Goal: Task Accomplishment & Management: Use online tool/utility

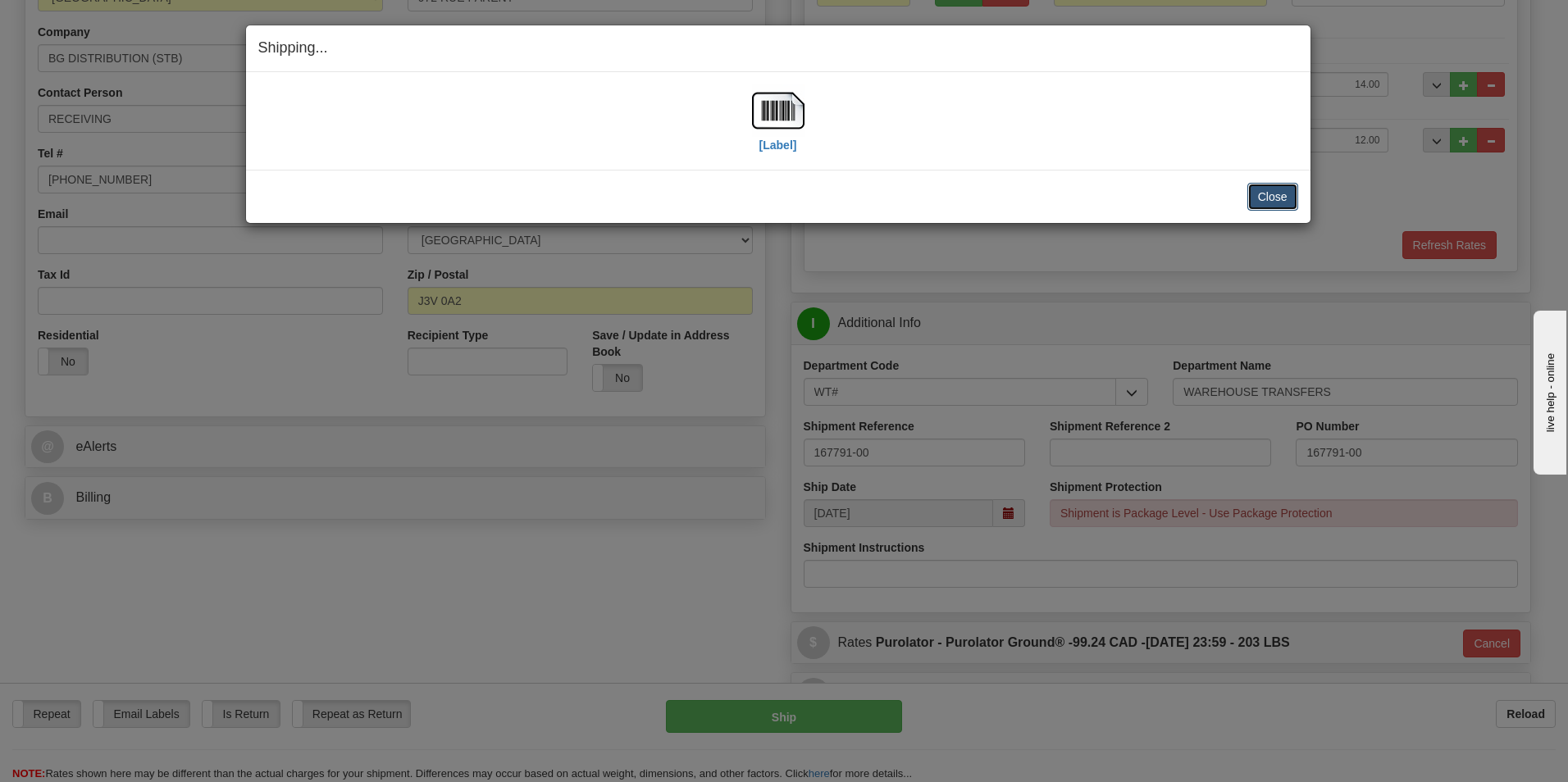
scroll to position [277, 0]
click at [1276, 188] on button "Close" at bounding box center [1273, 197] width 51 height 28
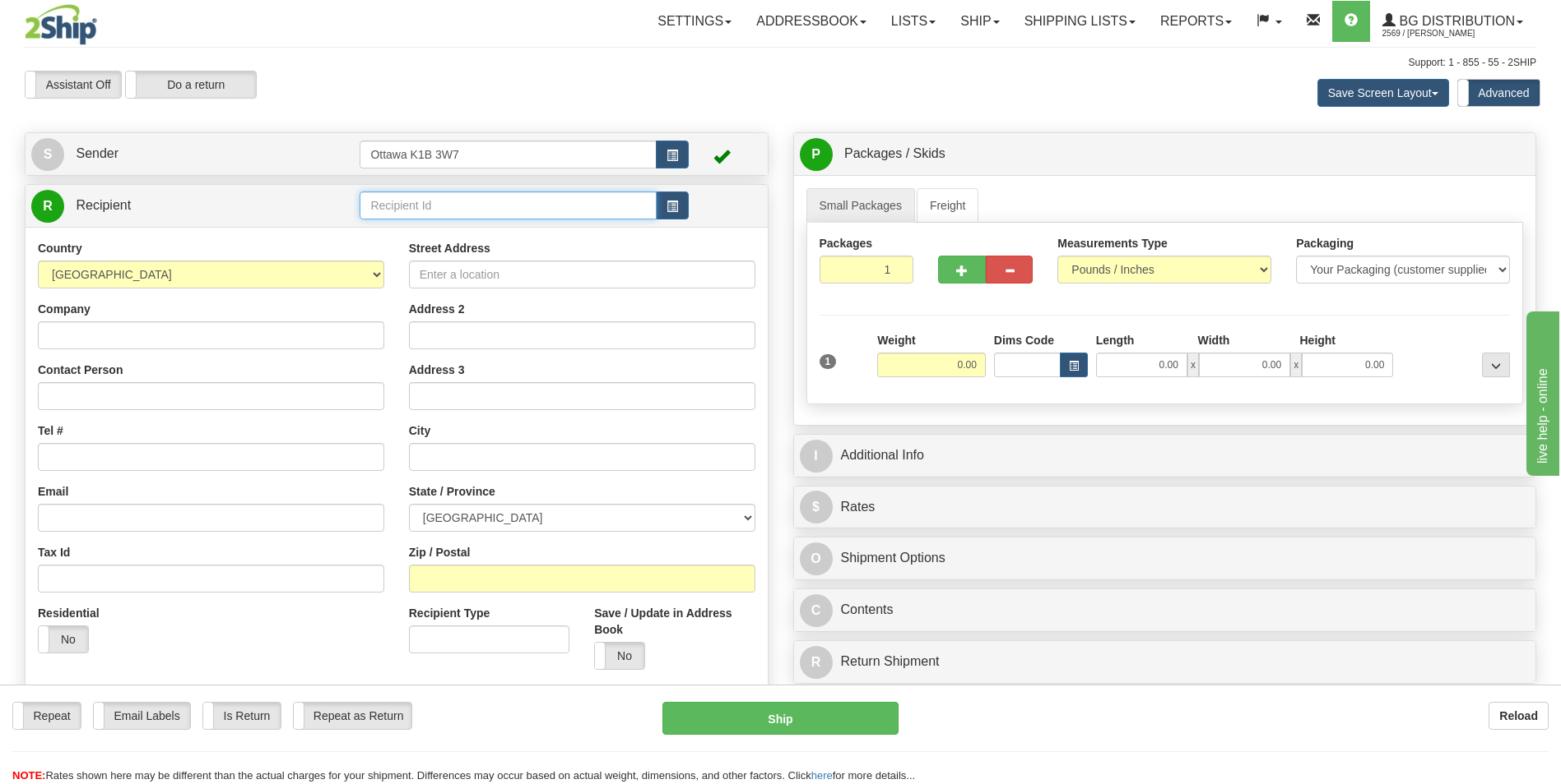
click at [476, 207] on input "text" at bounding box center [508, 206] width 296 height 28
click at [436, 233] on div "60111" at bounding box center [504, 231] width 280 height 18
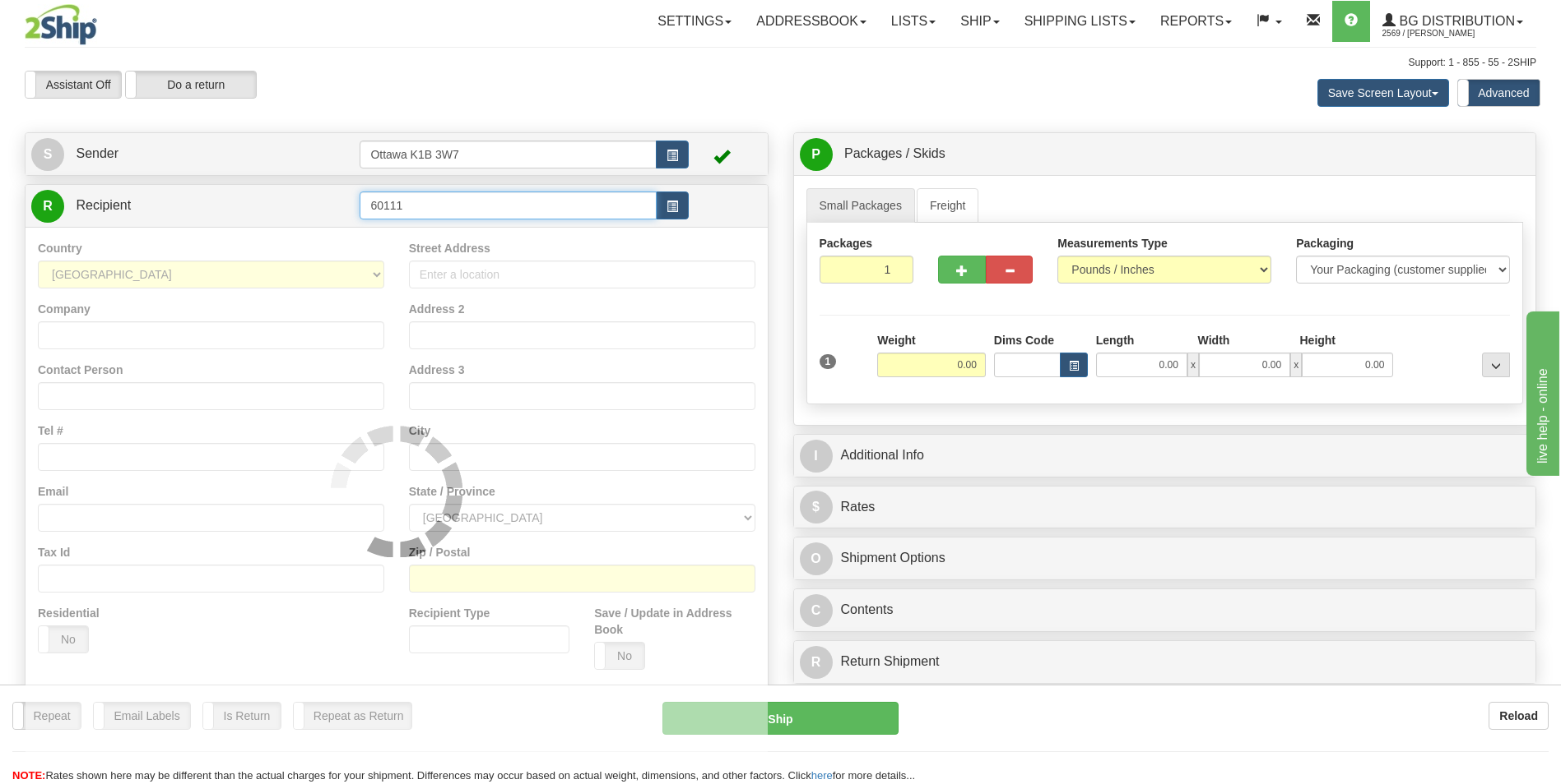
type input "60111"
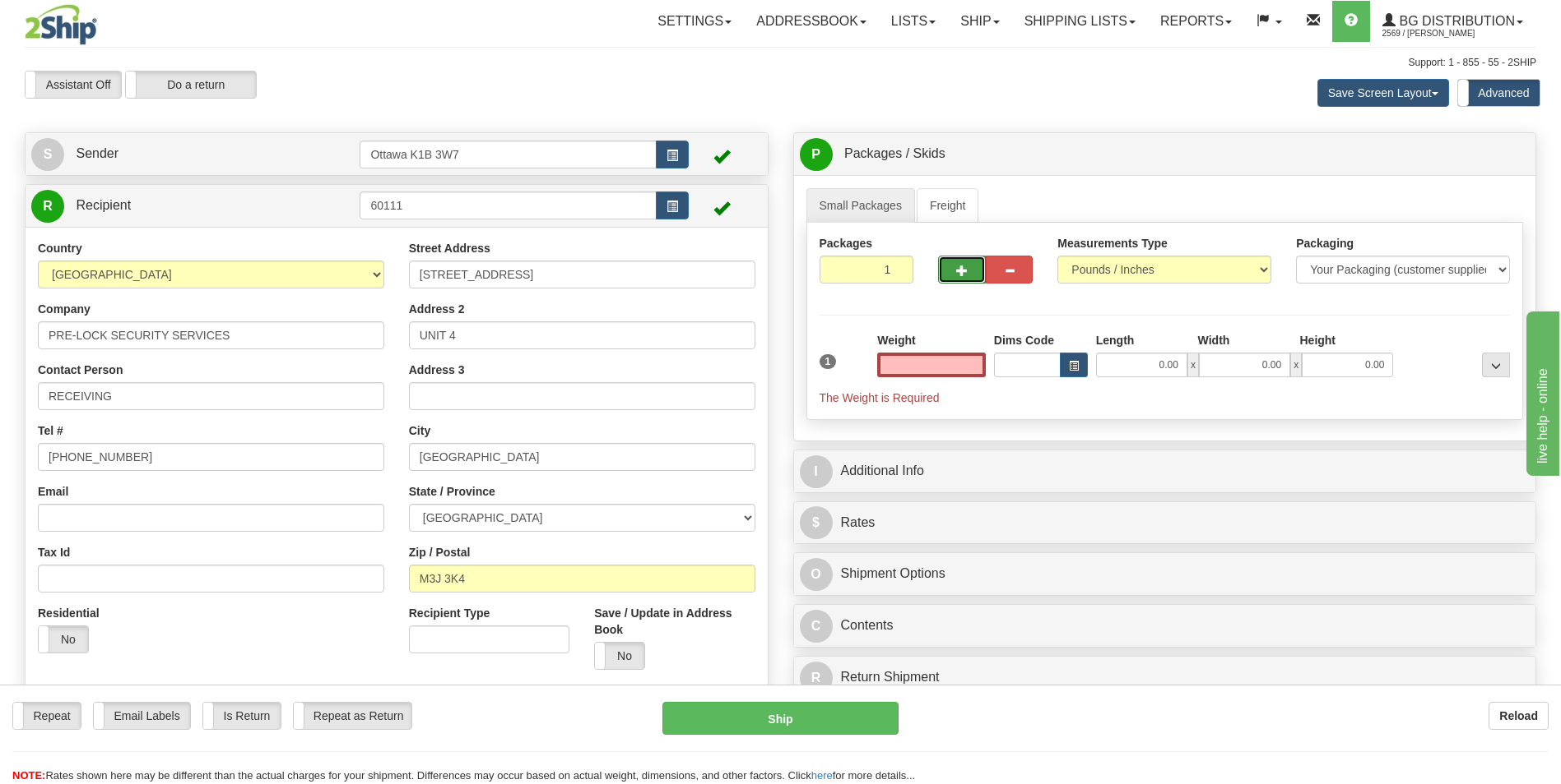
type input "0.00"
click at [966, 268] on span "button" at bounding box center [962, 271] width 12 height 11
click at [966, 269] on span "button" at bounding box center [962, 271] width 12 height 11
type input "3"
click at [948, 367] on input "0.00" at bounding box center [931, 365] width 109 height 25
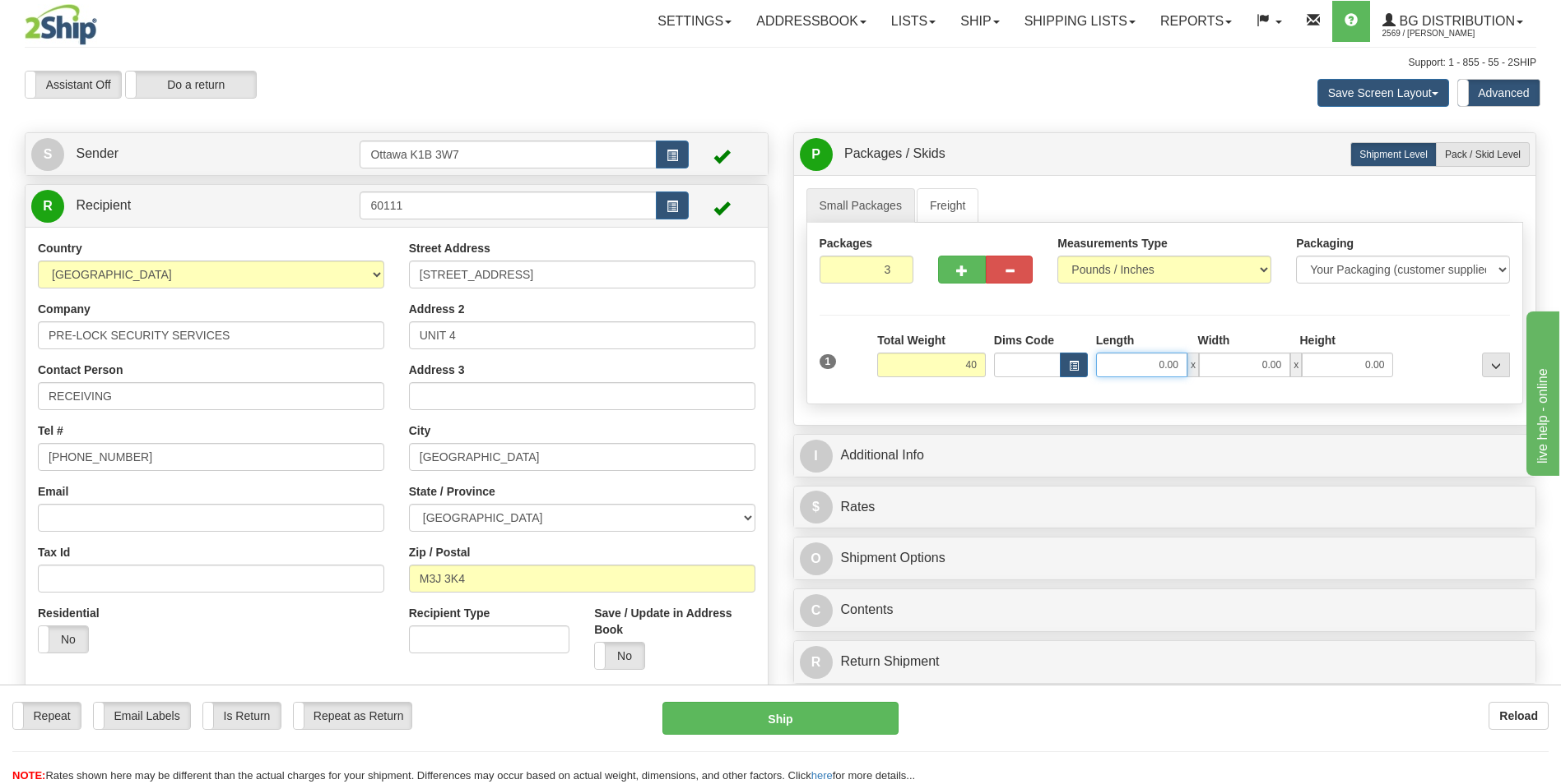
type input "40.00"
click at [1162, 368] on input "0.00" at bounding box center [1141, 365] width 91 height 25
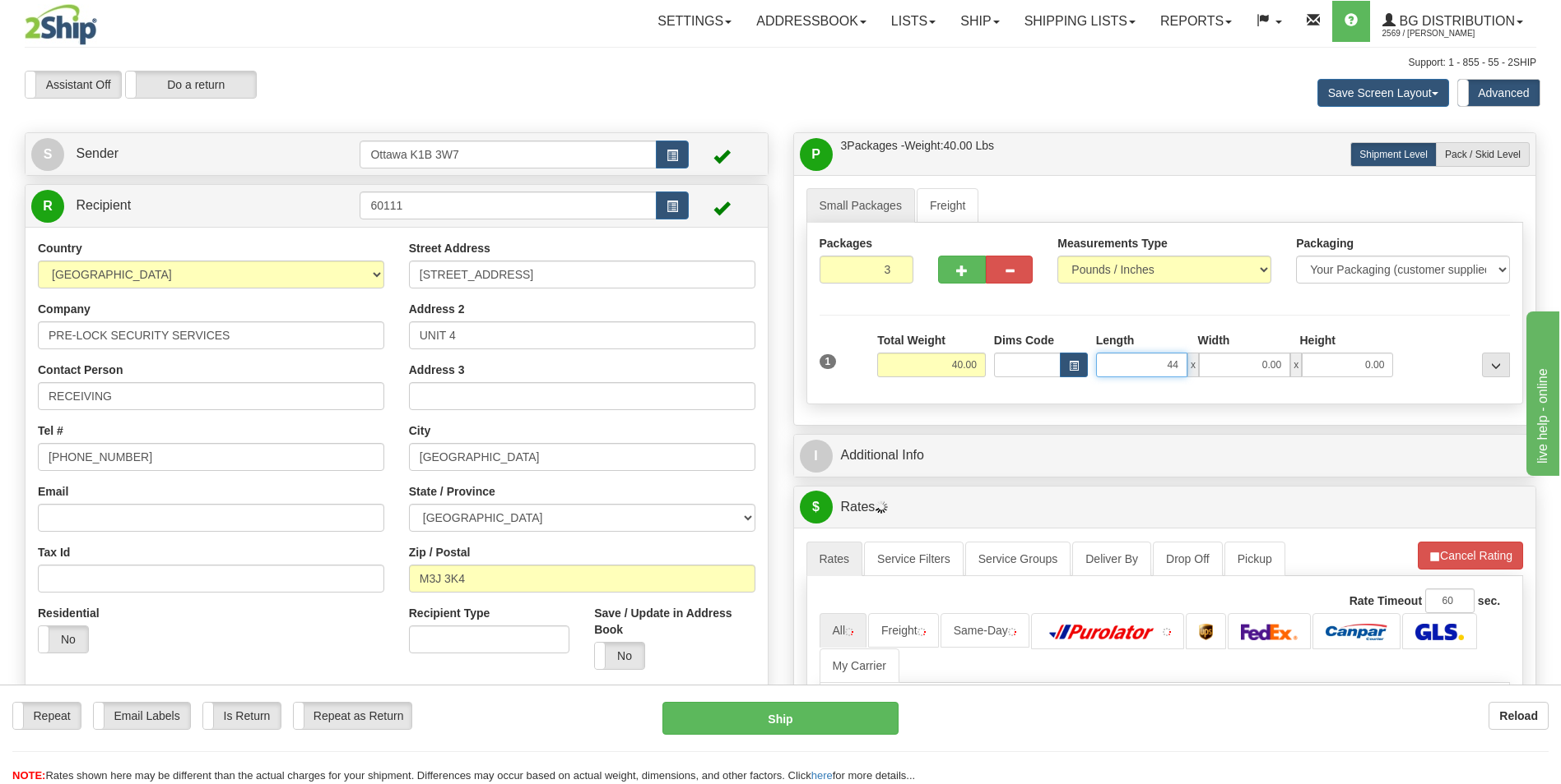
type input "44.00"
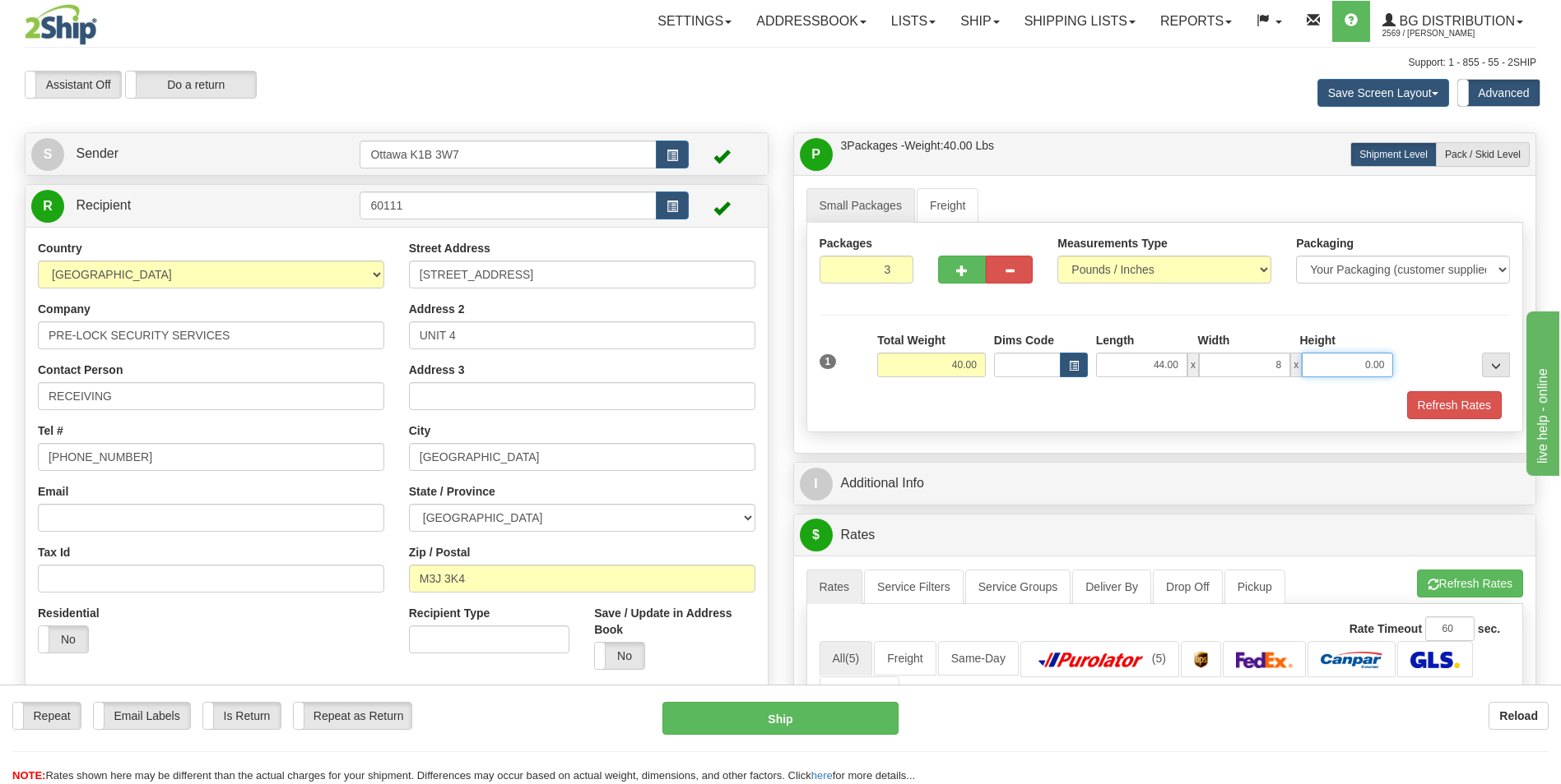
type input "8.00"
type input "8.50"
click at [900, 415] on div "Refresh Rates" at bounding box center [1165, 406] width 699 height 28
drag, startPoint x: 1494, startPoint y: 150, endPoint x: 1279, endPoint y: 173, distance: 216.2
click at [1495, 149] on span "Pack / Skid Level" at bounding box center [1482, 154] width 75 height 12
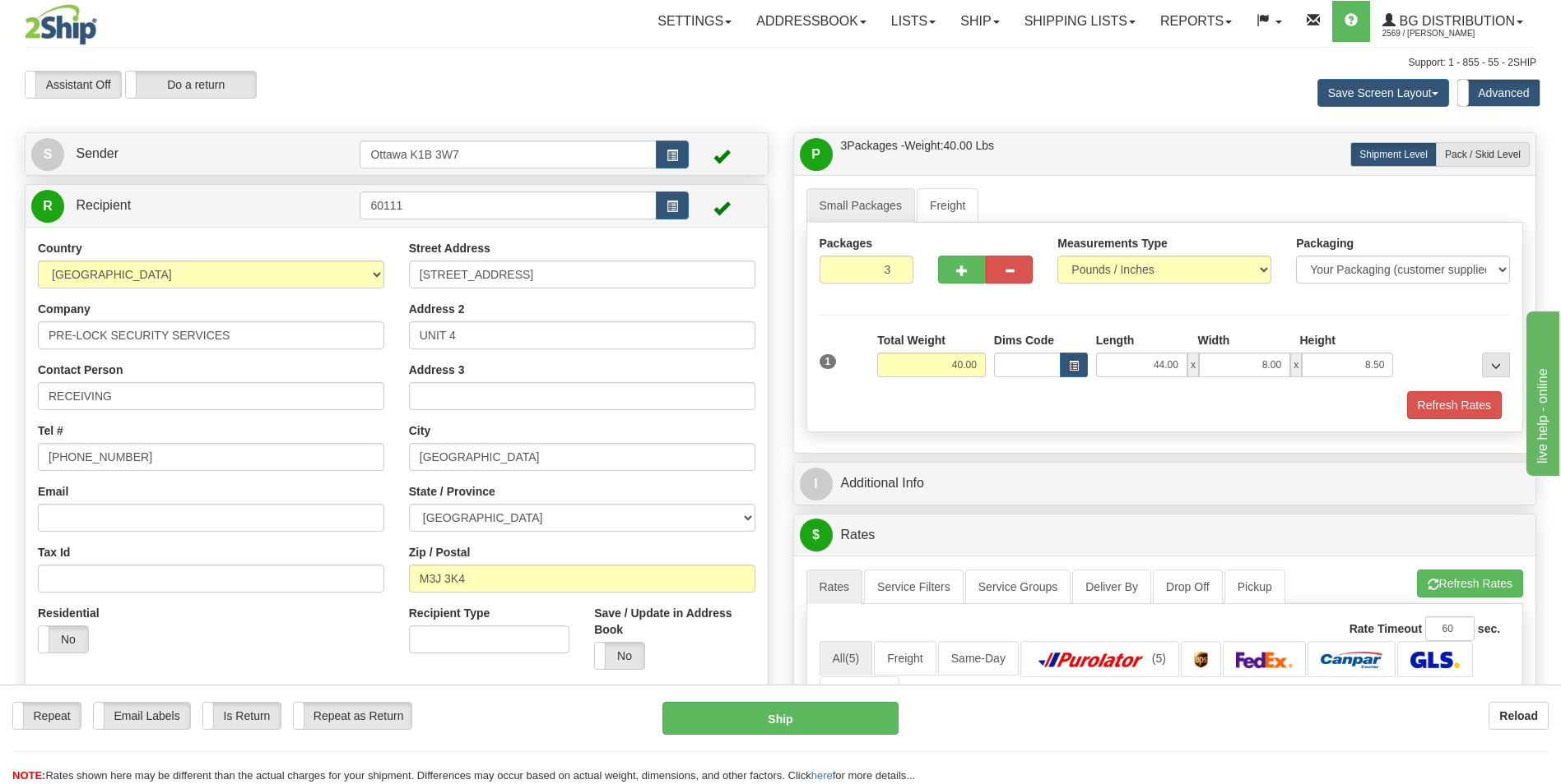
radio input "true"
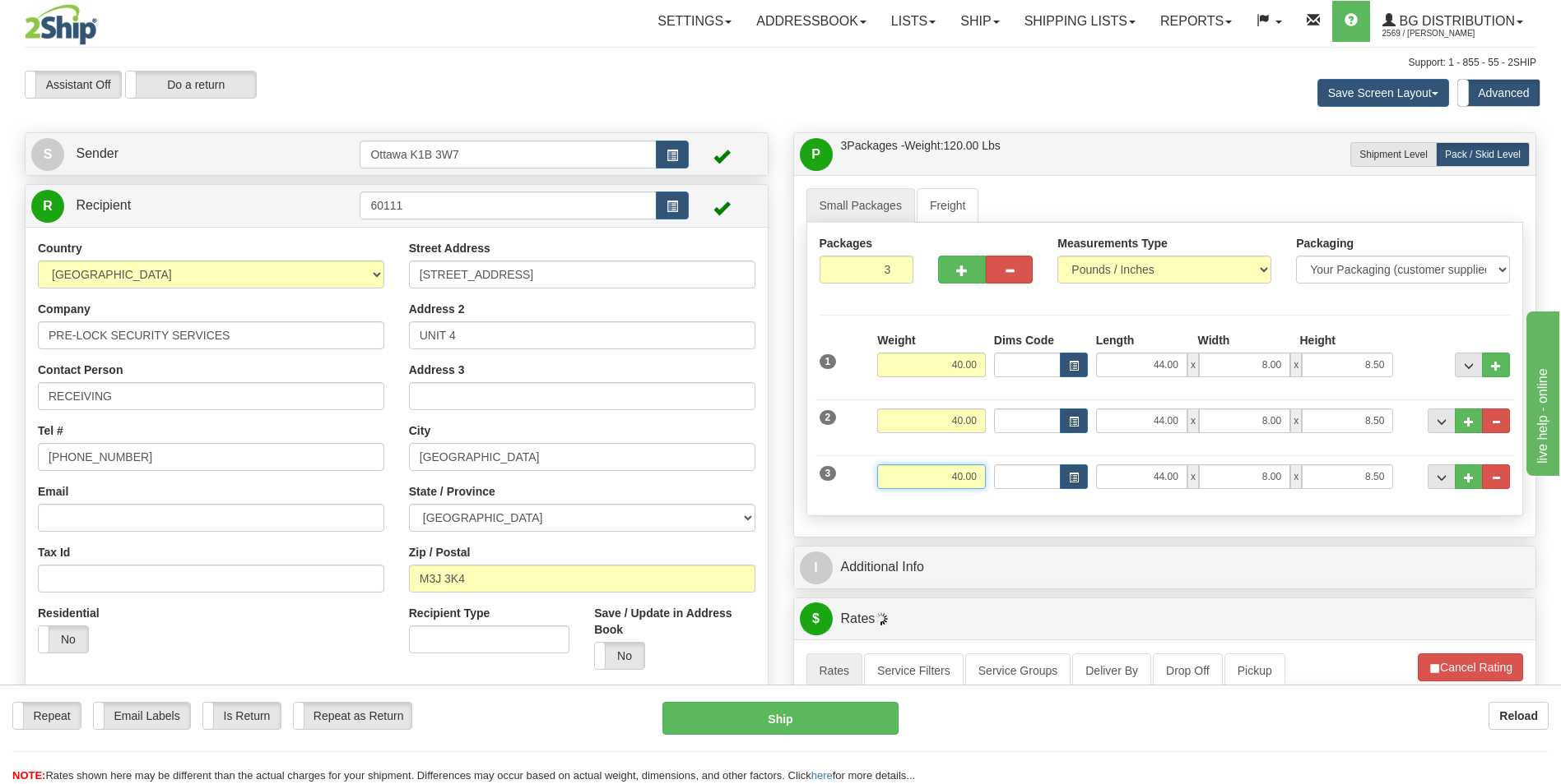
drag, startPoint x: 922, startPoint y: 473, endPoint x: 995, endPoint y: 475, distance: 73.0
click at [995, 475] on div "3 Weight 40.00 Dims Code Length Width Height" at bounding box center [1165, 475] width 699 height 55
type input "2.00"
click at [1139, 477] on input "44.00" at bounding box center [1141, 477] width 91 height 25
drag, startPoint x: 1138, startPoint y: 477, endPoint x: 1268, endPoint y: 477, distance: 130.0
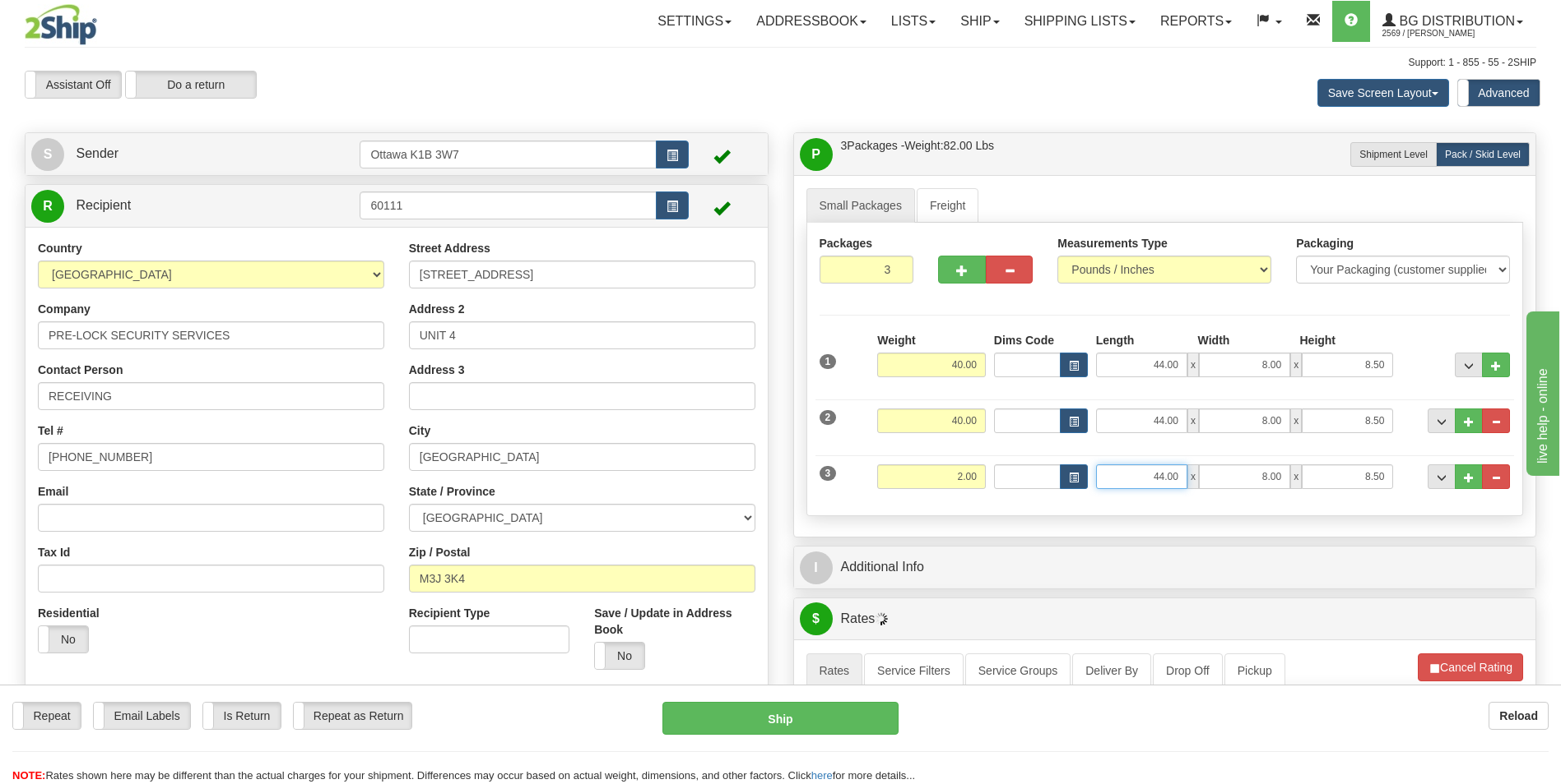
click at [1268, 477] on div "44.00 x 8.00 x 8.50" at bounding box center [1245, 477] width 298 height 25
type input "11.50"
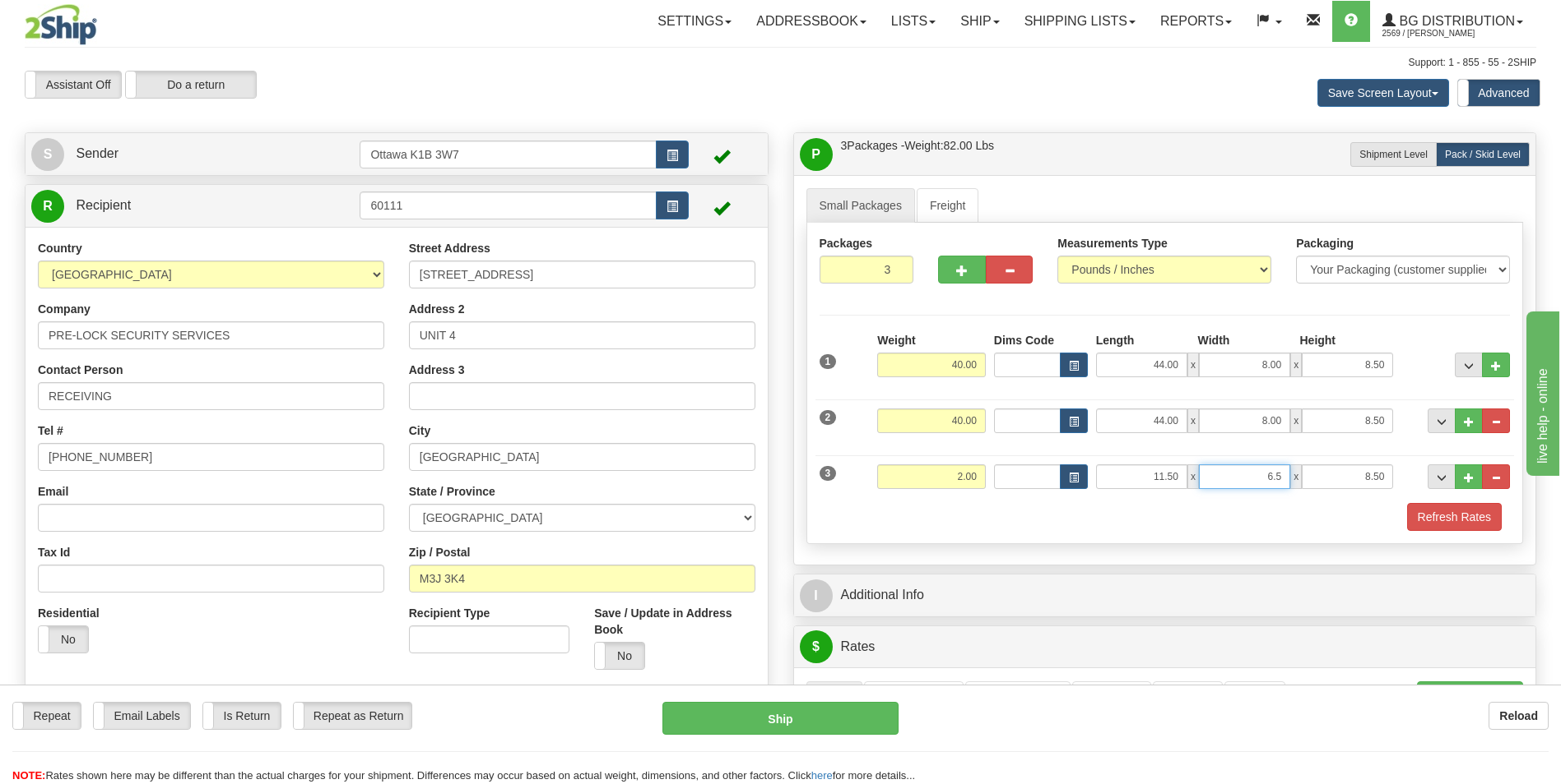
type input "6.50"
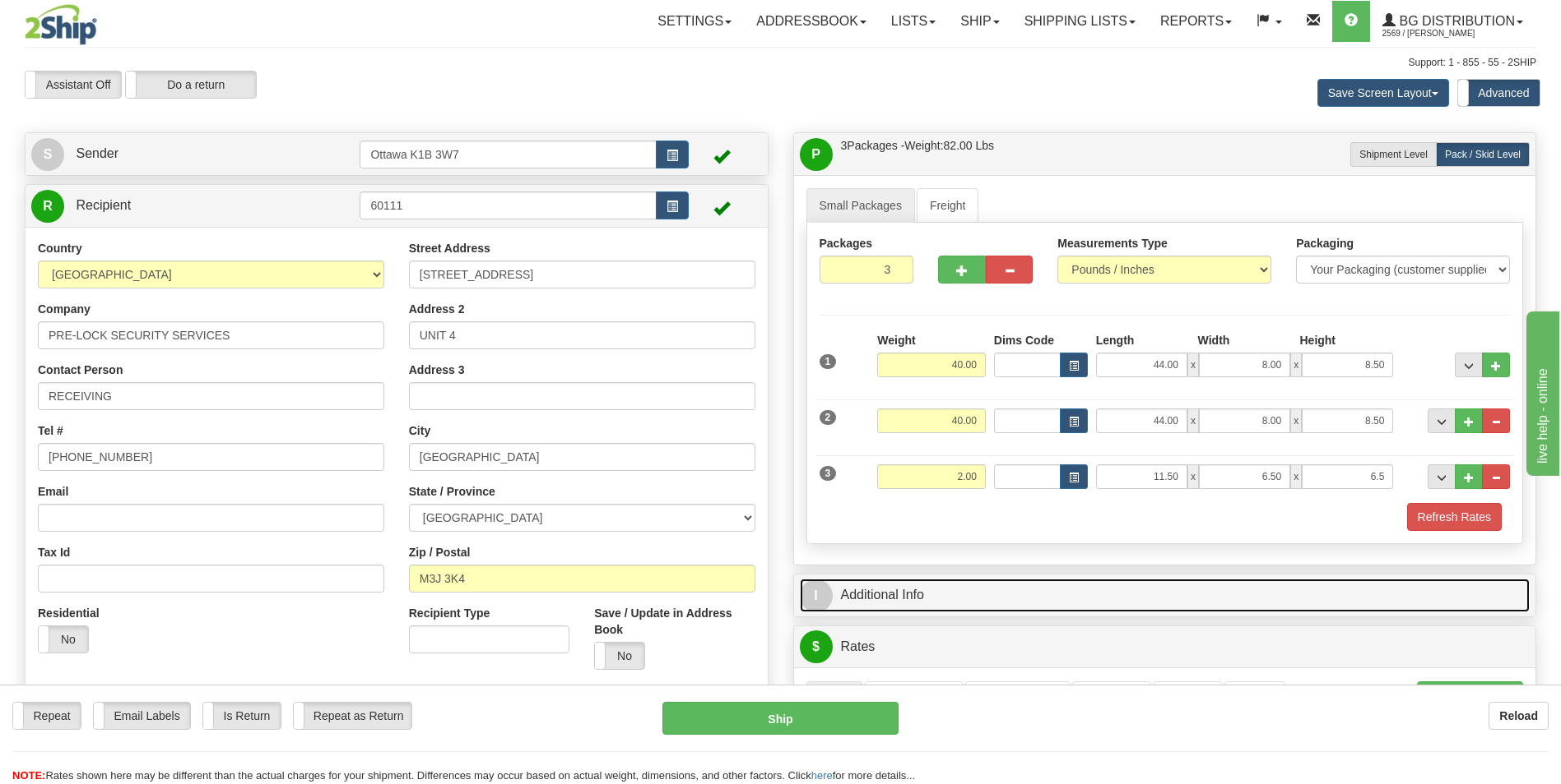
type input "6.50"
click at [909, 602] on link "I Additional Info" at bounding box center [1165, 595] width 730 height 34
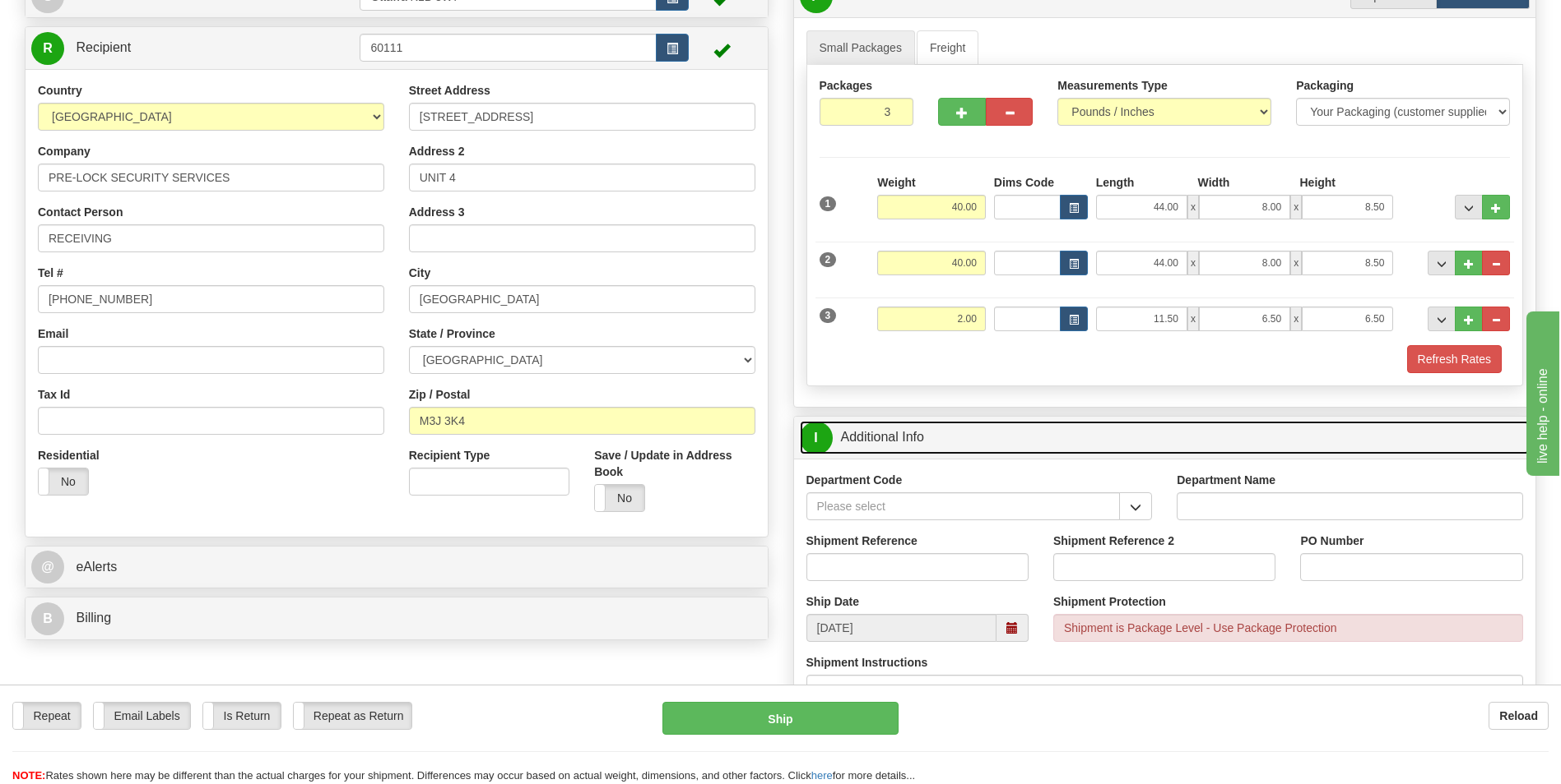
scroll to position [165, 0]
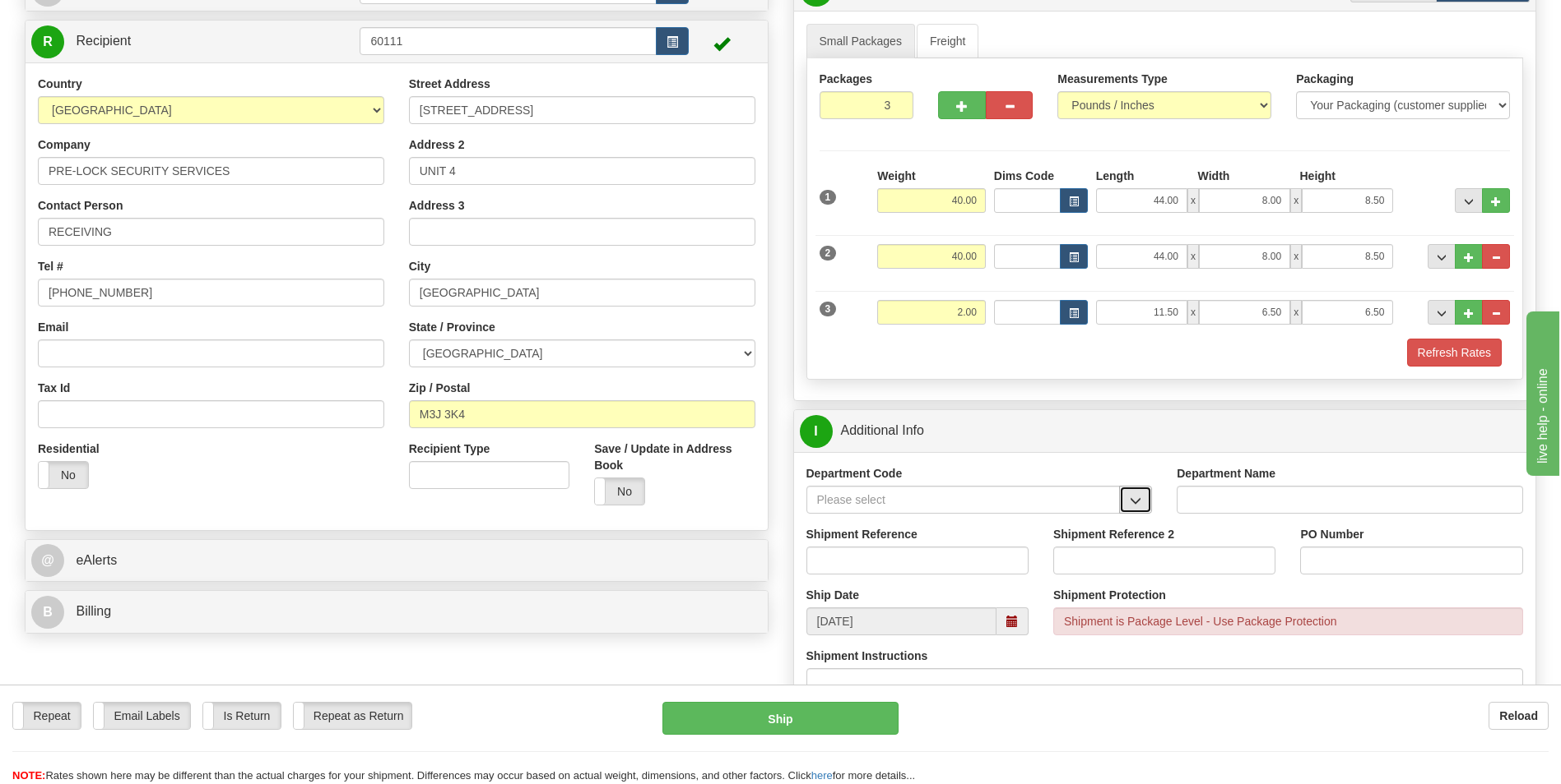
click at [1139, 497] on span "button" at bounding box center [1135, 501] width 12 height 11
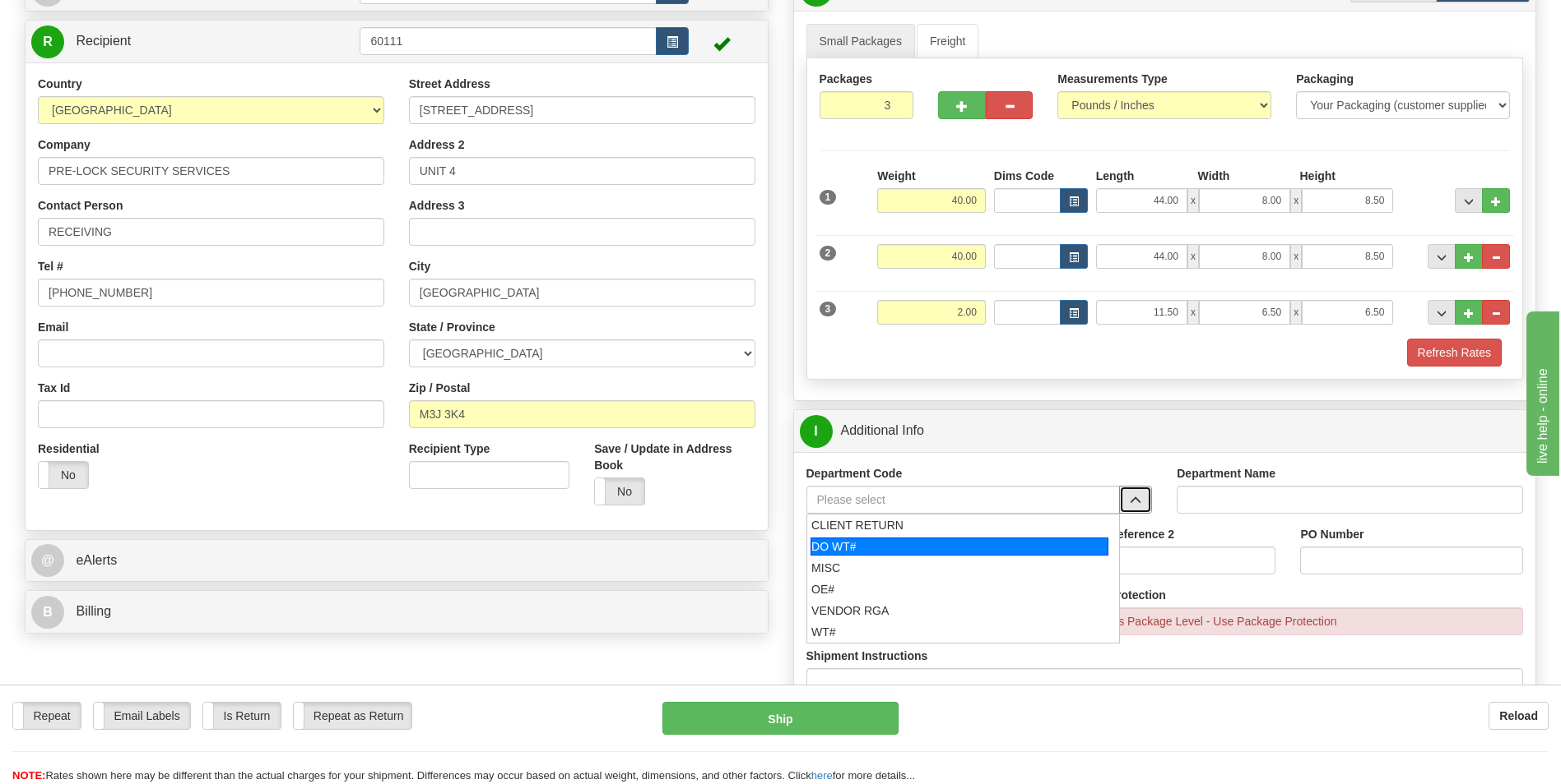
click at [901, 546] on div "DO WT#" at bounding box center [959, 547] width 298 height 18
type input "DO WT#"
type input "DIRECT ORDERS"
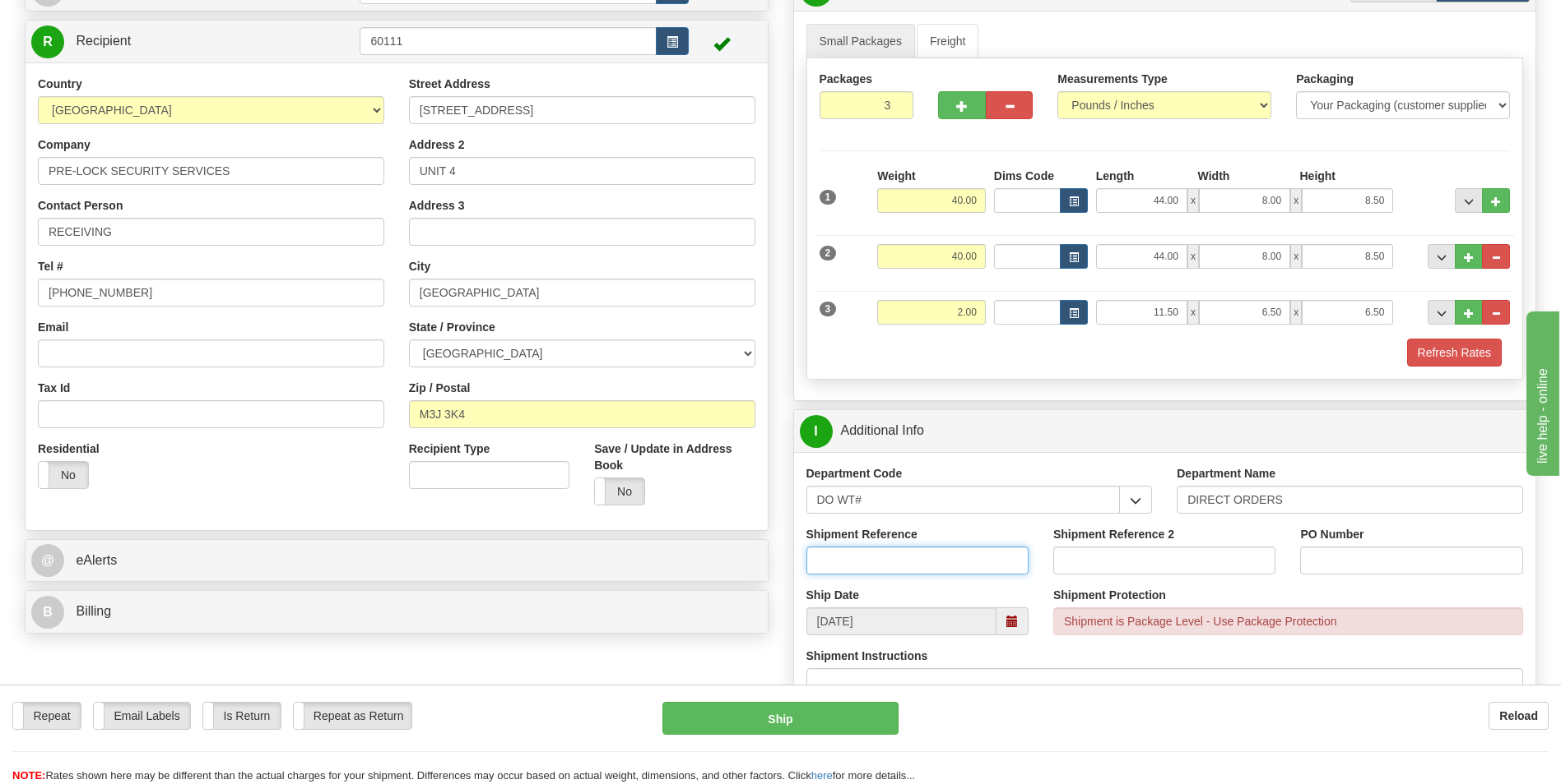
click at [943, 560] on input "Shipment Reference" at bounding box center [917, 561] width 222 height 28
drag, startPoint x: 673, startPoint y: 664, endPoint x: 682, endPoint y: 652, distance: 15.0
click at [674, 663] on div "Create a label for the return Create Pickup Without Label S" at bounding box center [780, 752] width 1536 height 1569
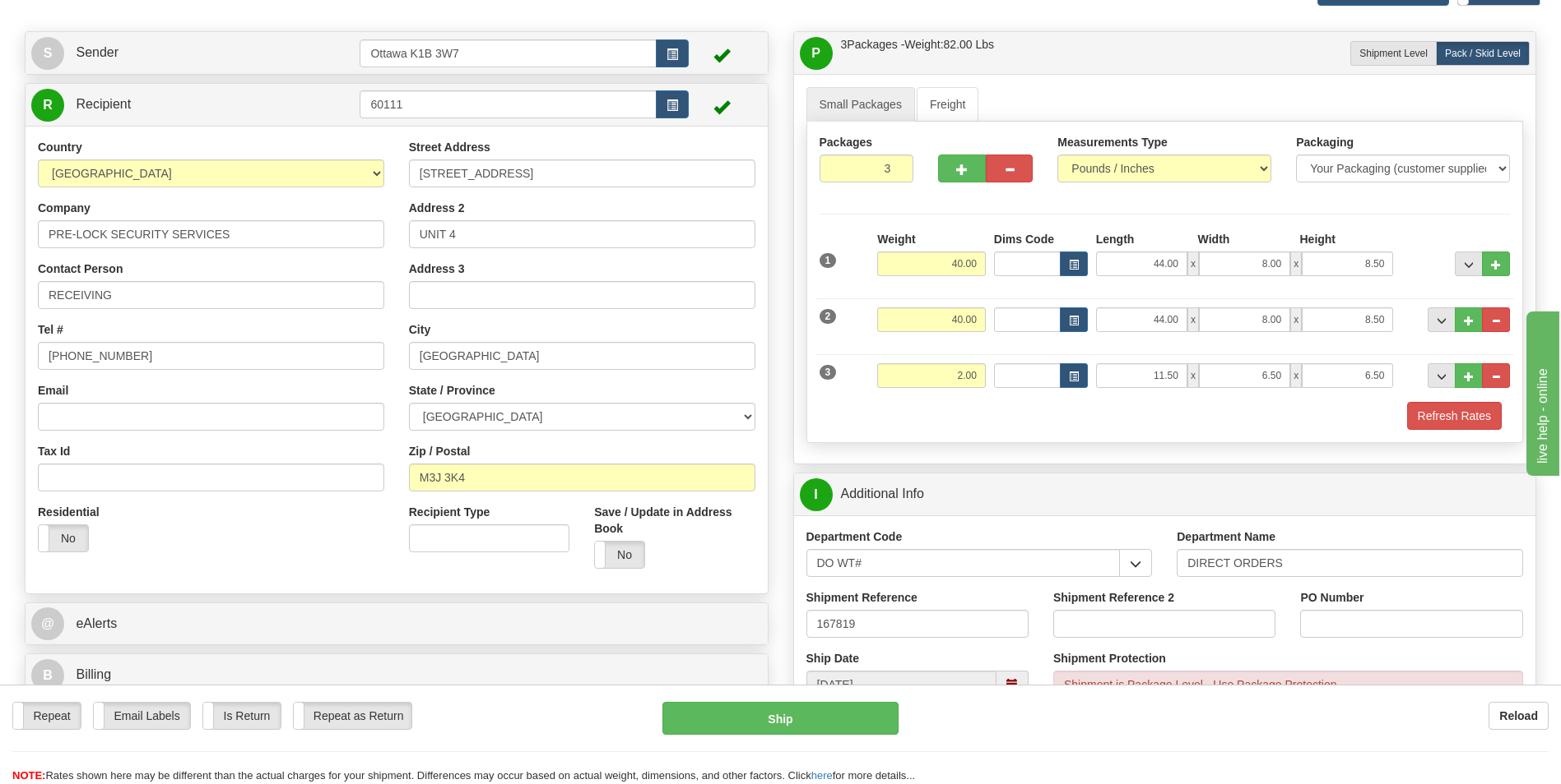
scroll to position [246, 0]
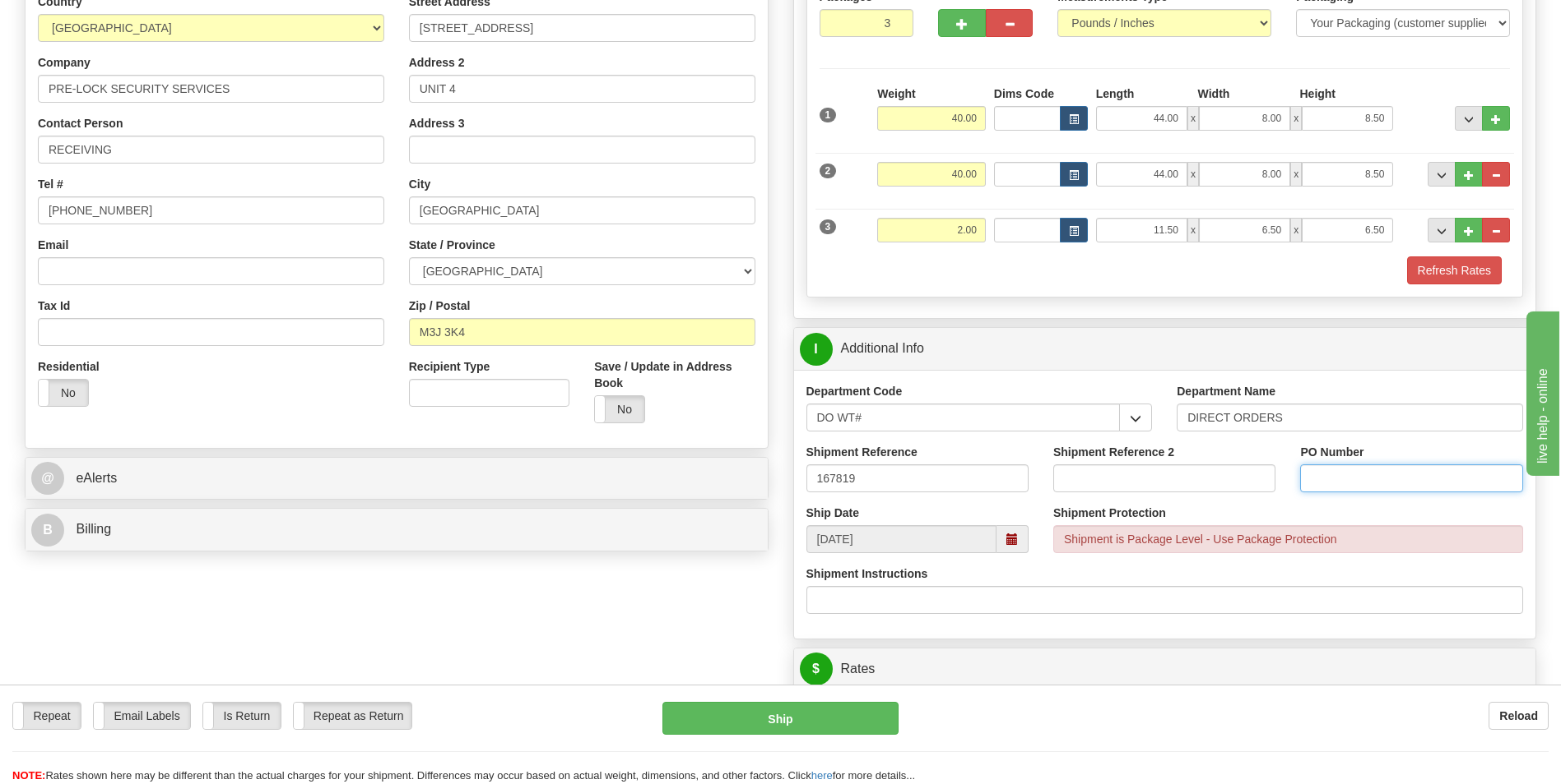
click at [1332, 484] on input "PO Number" at bounding box center [1410, 478] width 222 height 28
click at [896, 480] on input "167819" at bounding box center [917, 478] width 222 height 28
type input "167819-00"
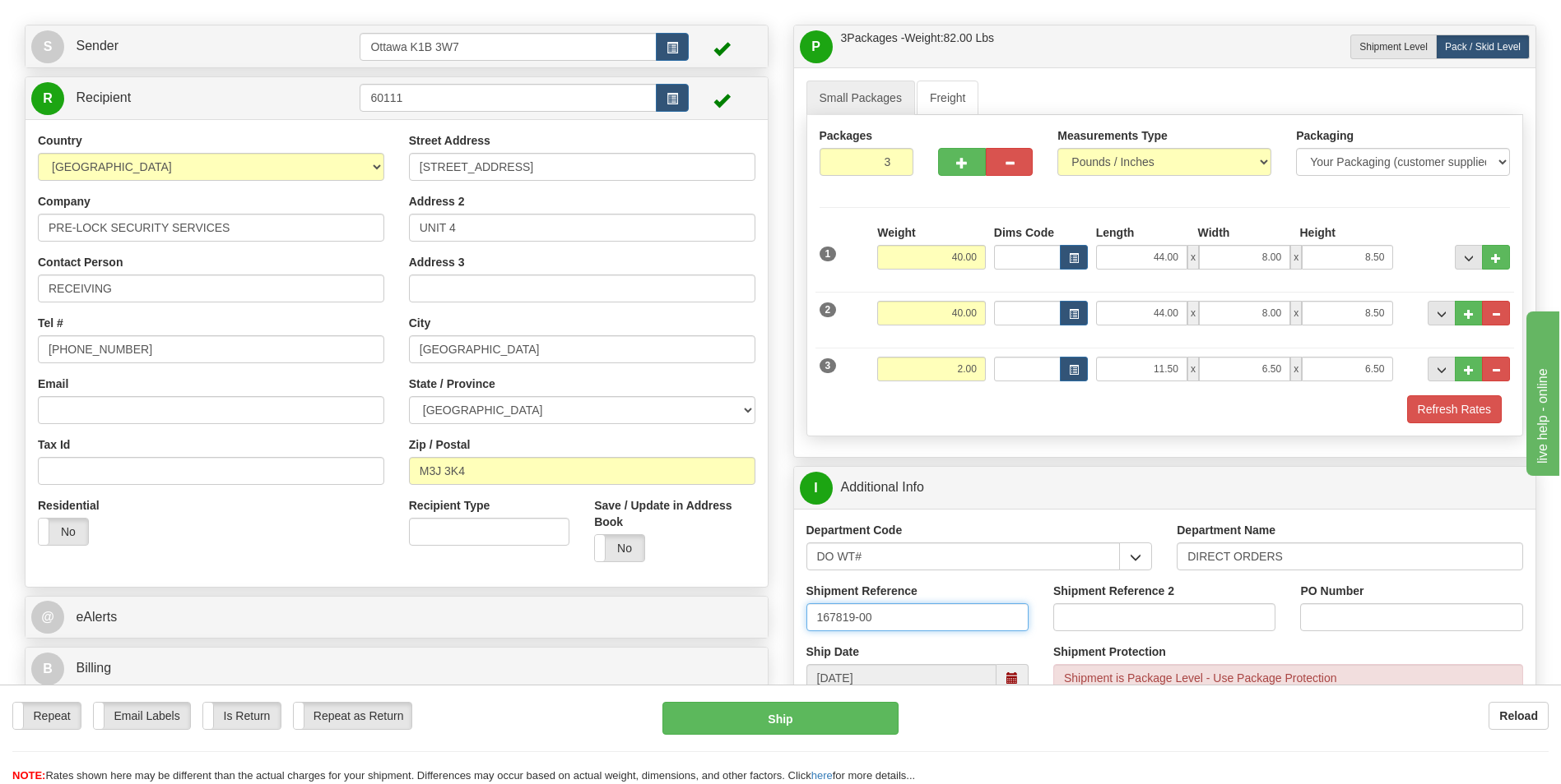
scroll to position [493, 0]
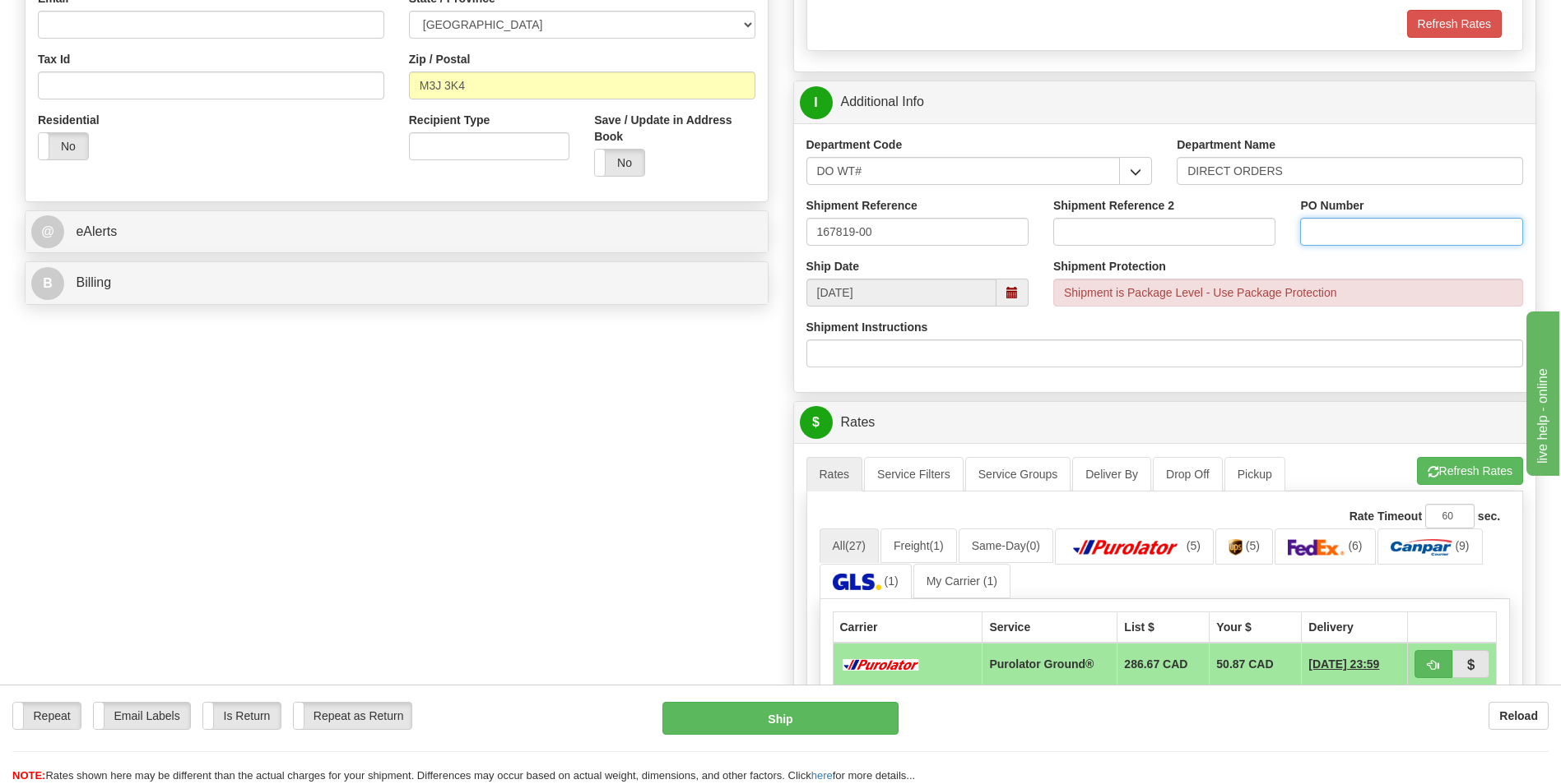
click at [1426, 223] on input "PO Number" at bounding box center [1410, 232] width 222 height 28
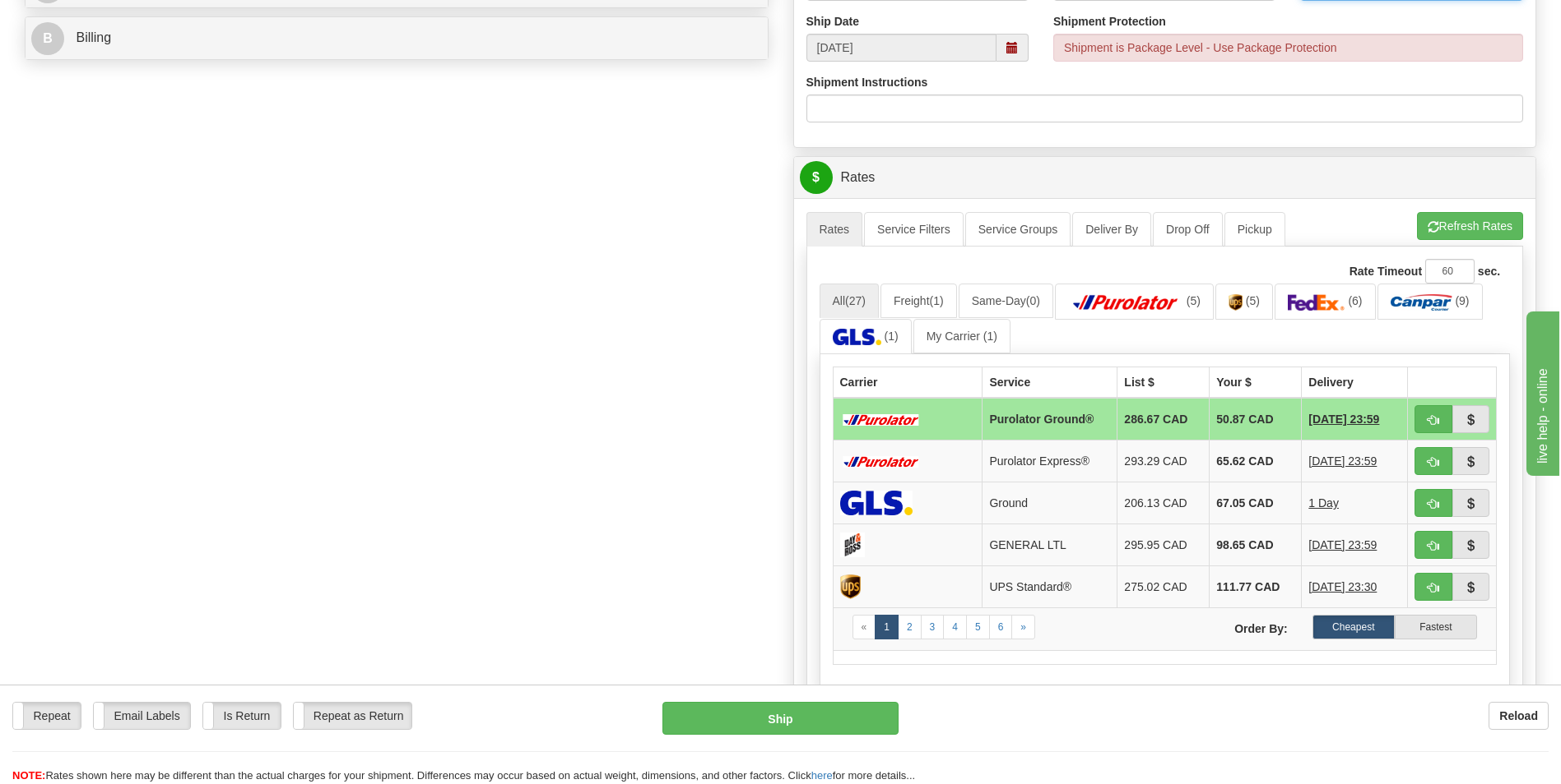
scroll to position [740, 0]
type input "7018603-01"
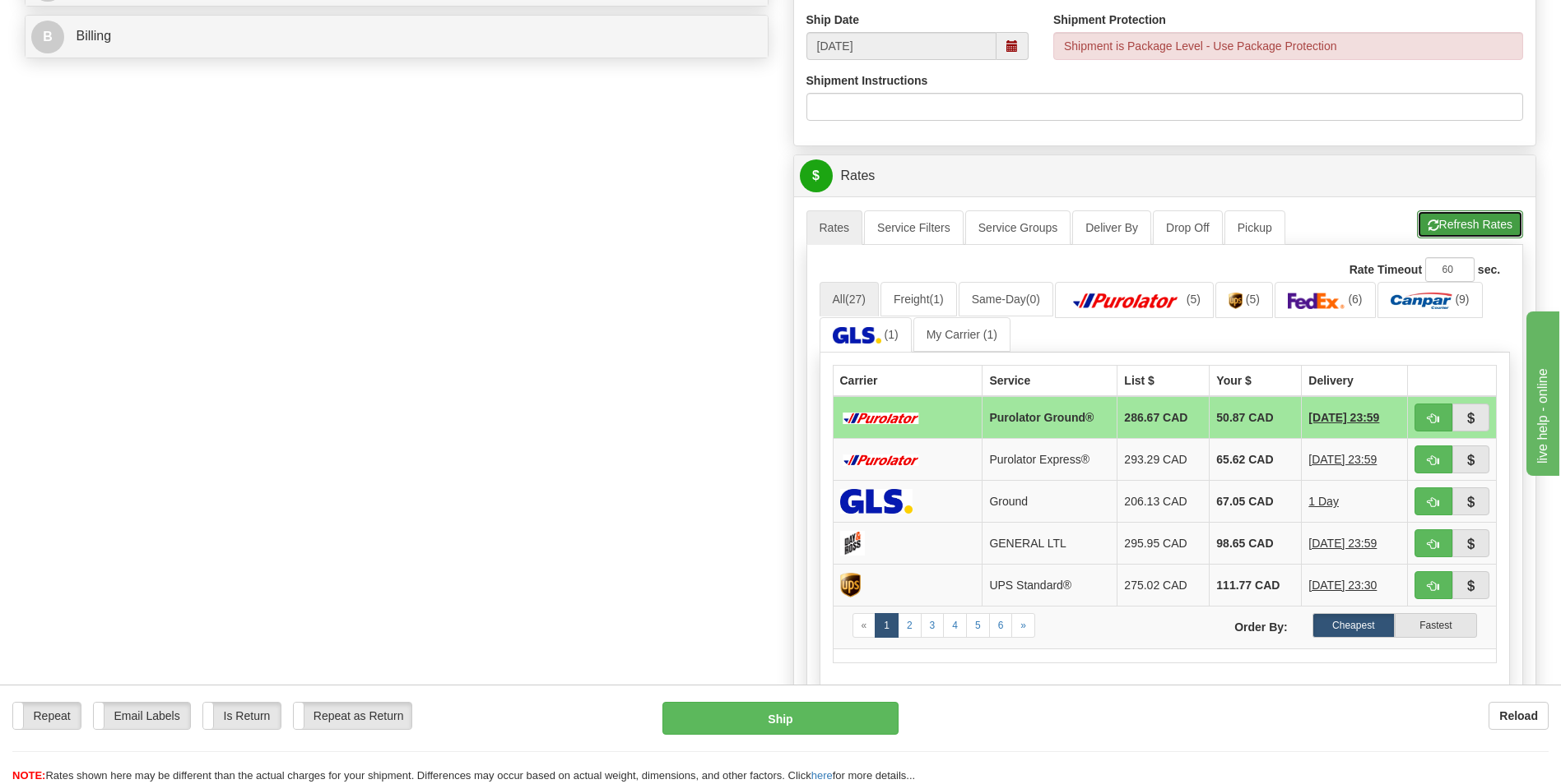
click at [1479, 225] on button "Refresh Rates" at bounding box center [1470, 225] width 106 height 28
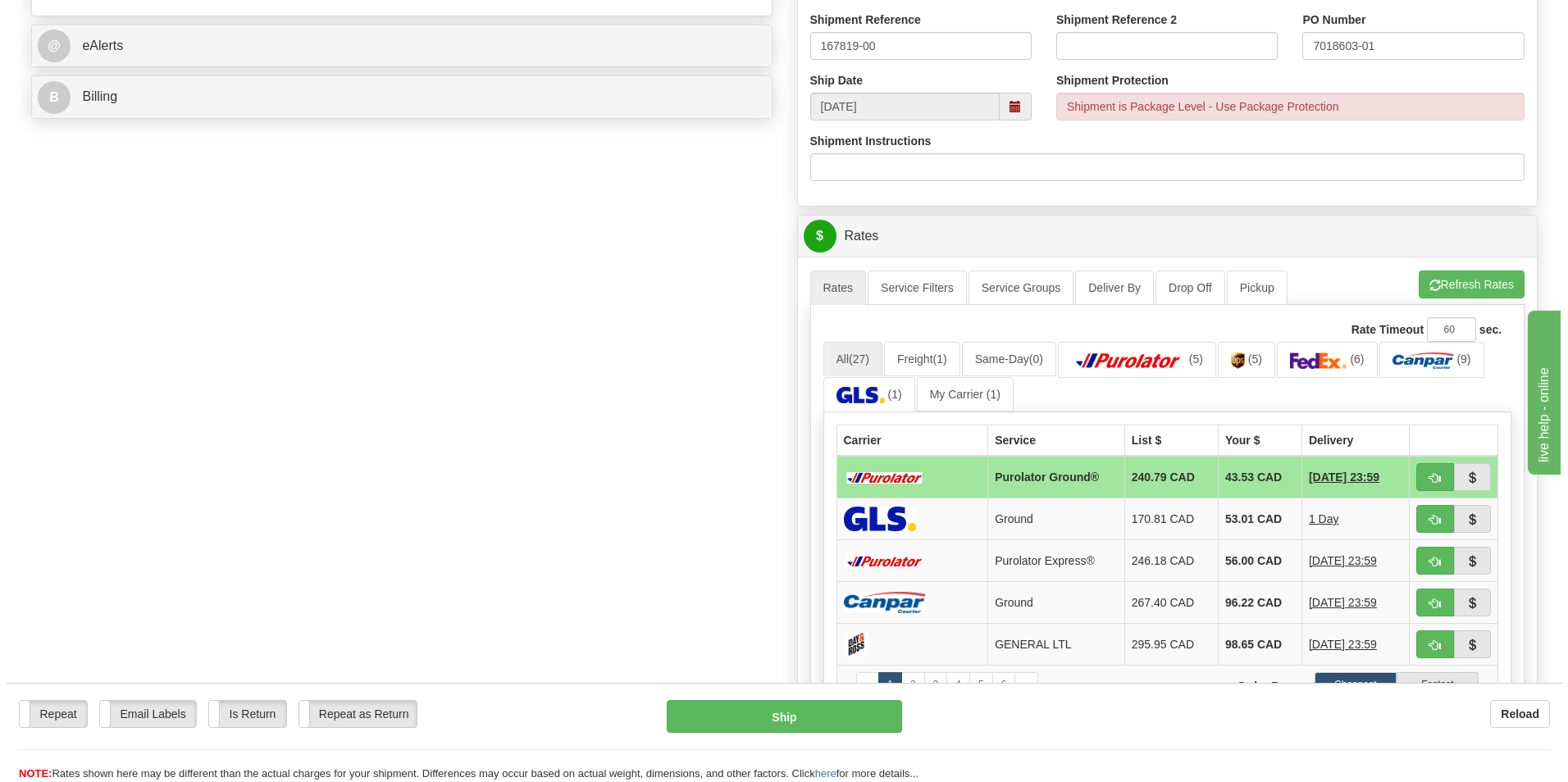
scroll to position [902, 0]
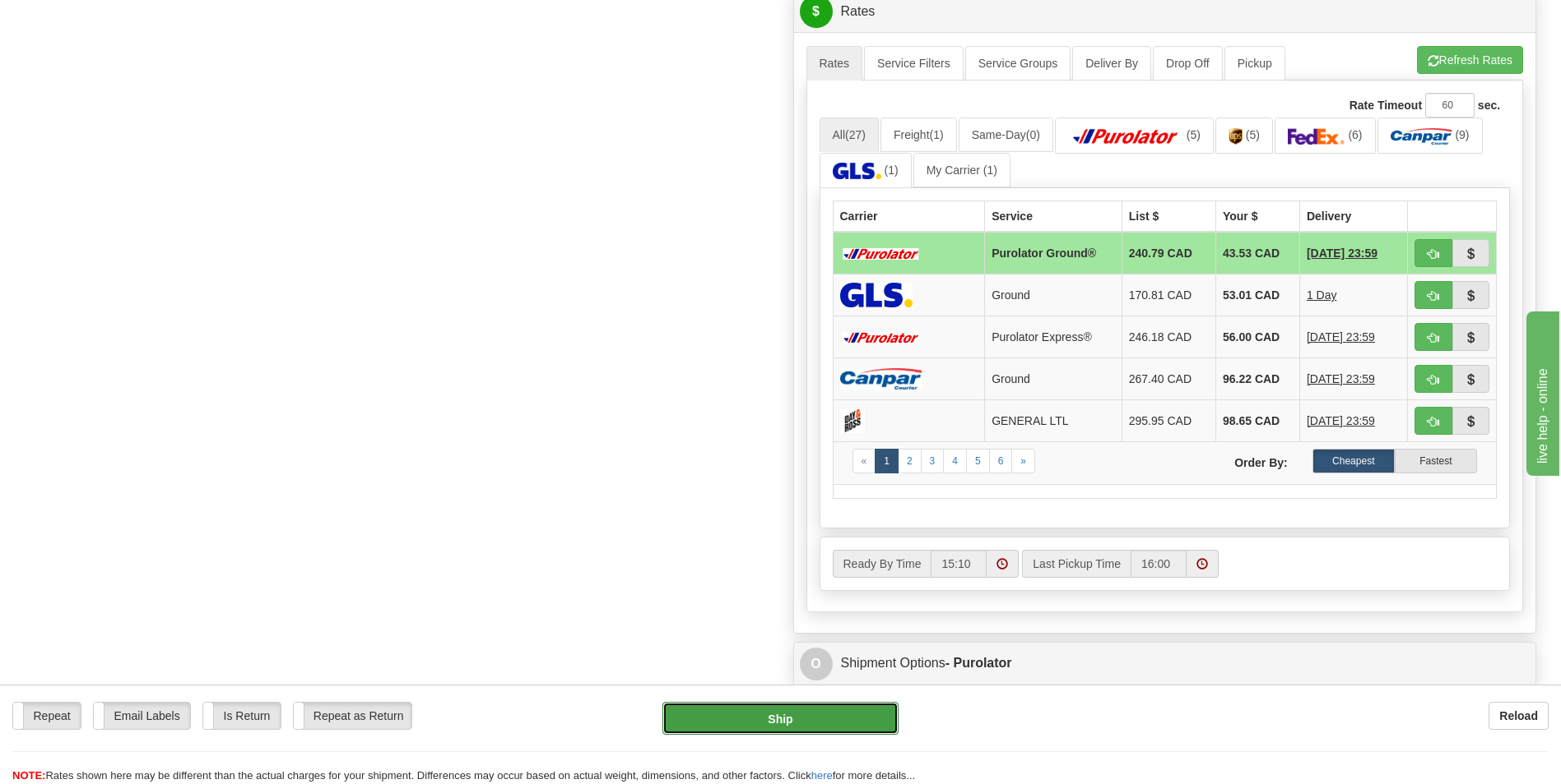
click at [823, 718] on button "Ship" at bounding box center [779, 718] width 235 height 33
type input "260"
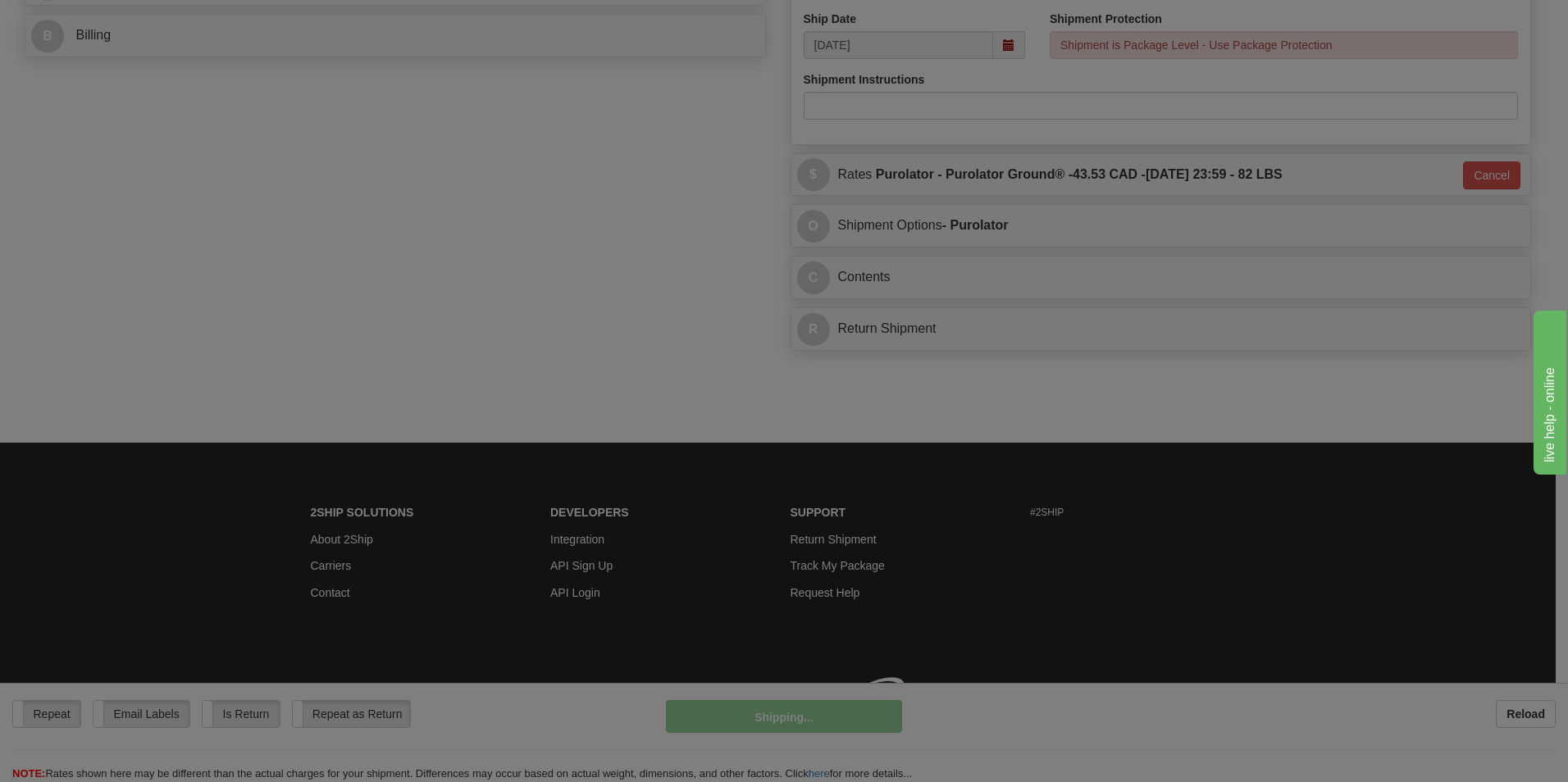
scroll to position [763, 0]
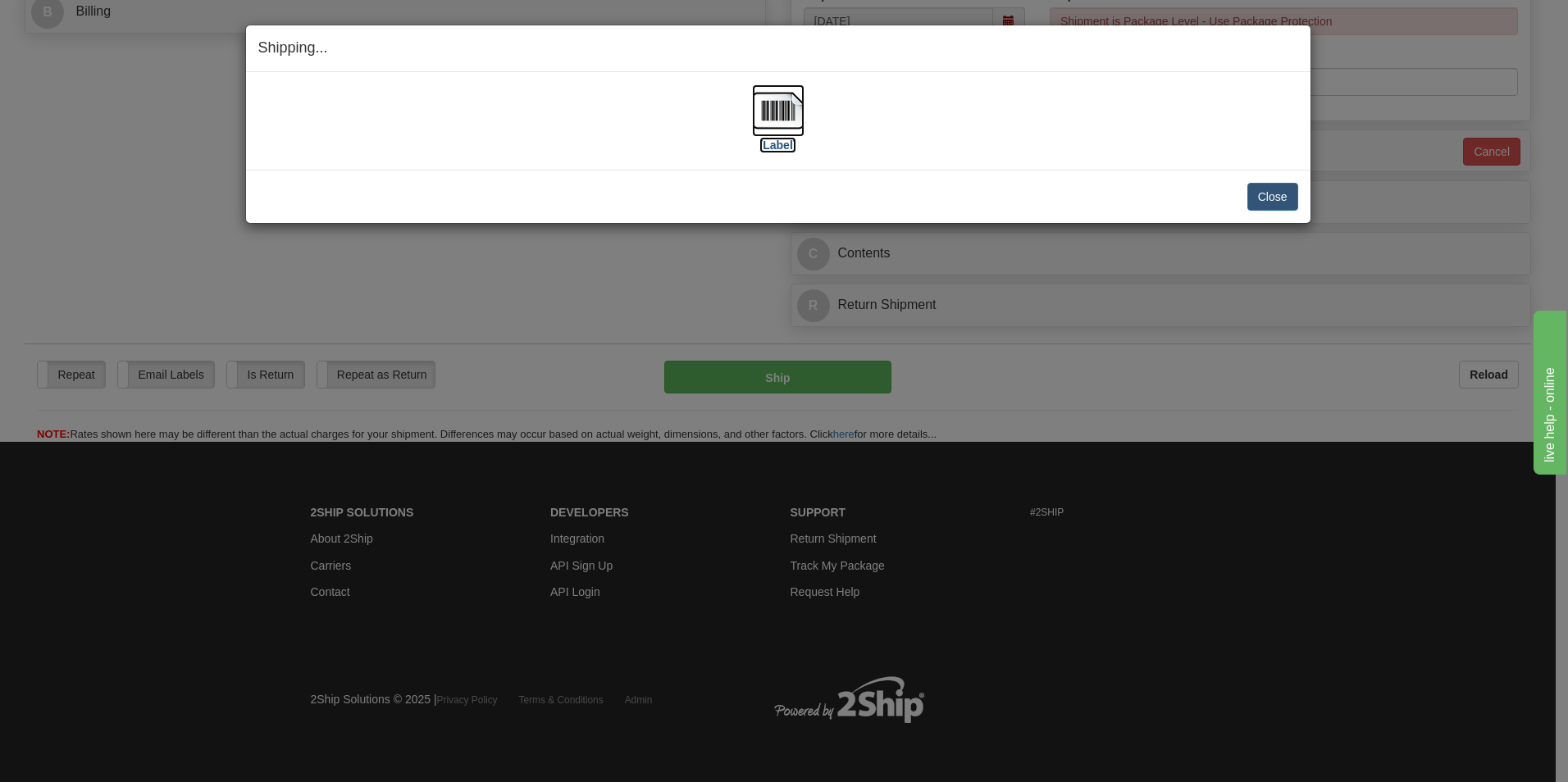
click at [782, 140] on label "[Label]" at bounding box center [777, 145] width 38 height 17
